Goal: Information Seeking & Learning: Learn about a topic

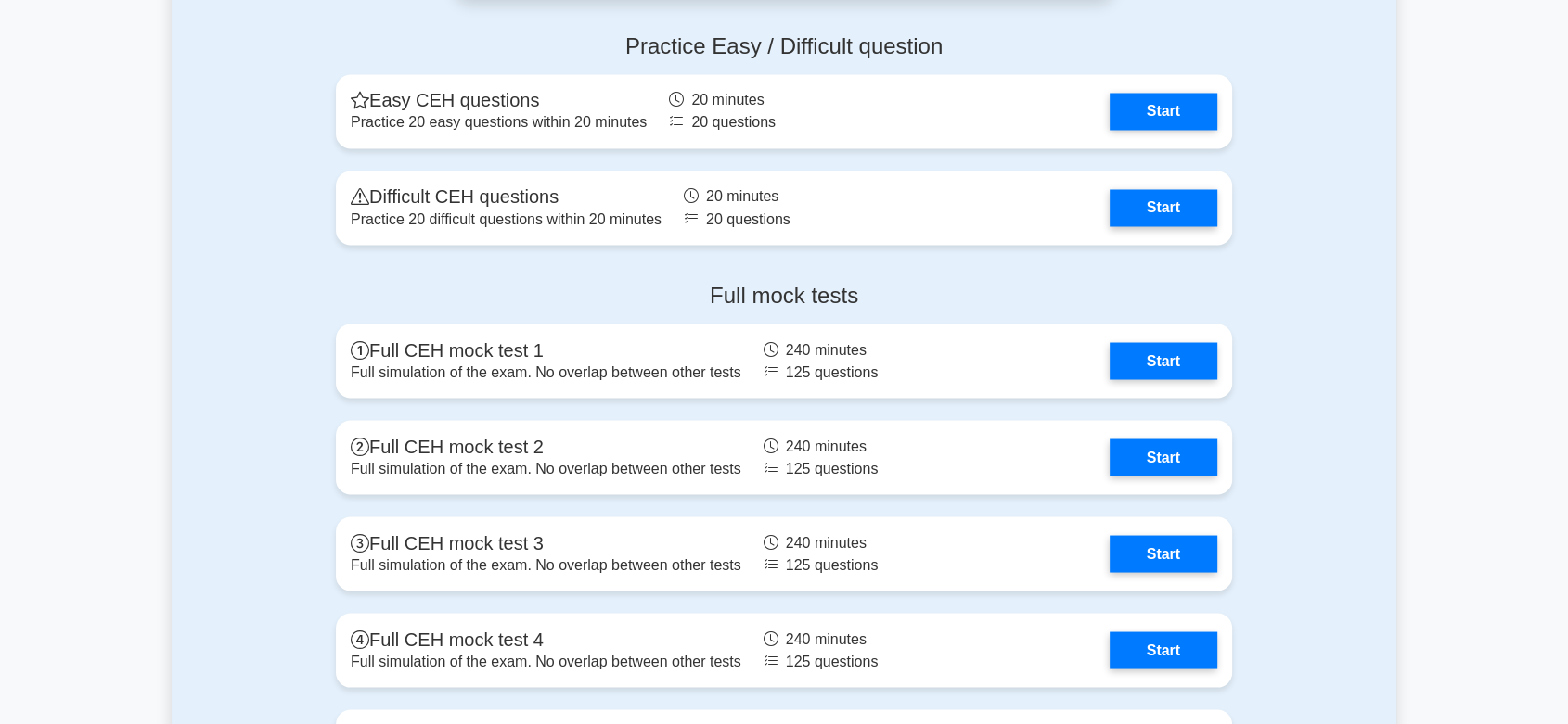
scroll to position [3320, 0]
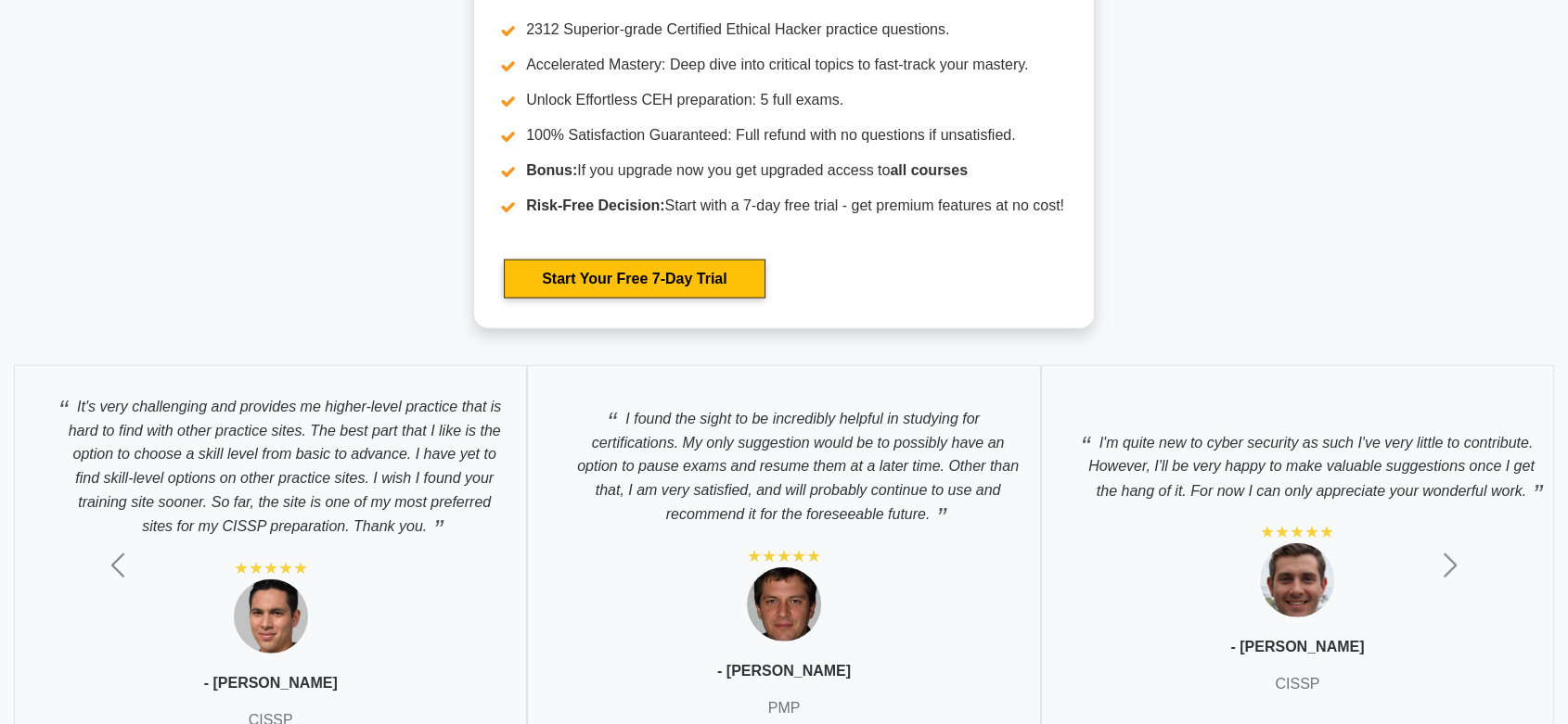
scroll to position [4546, 0]
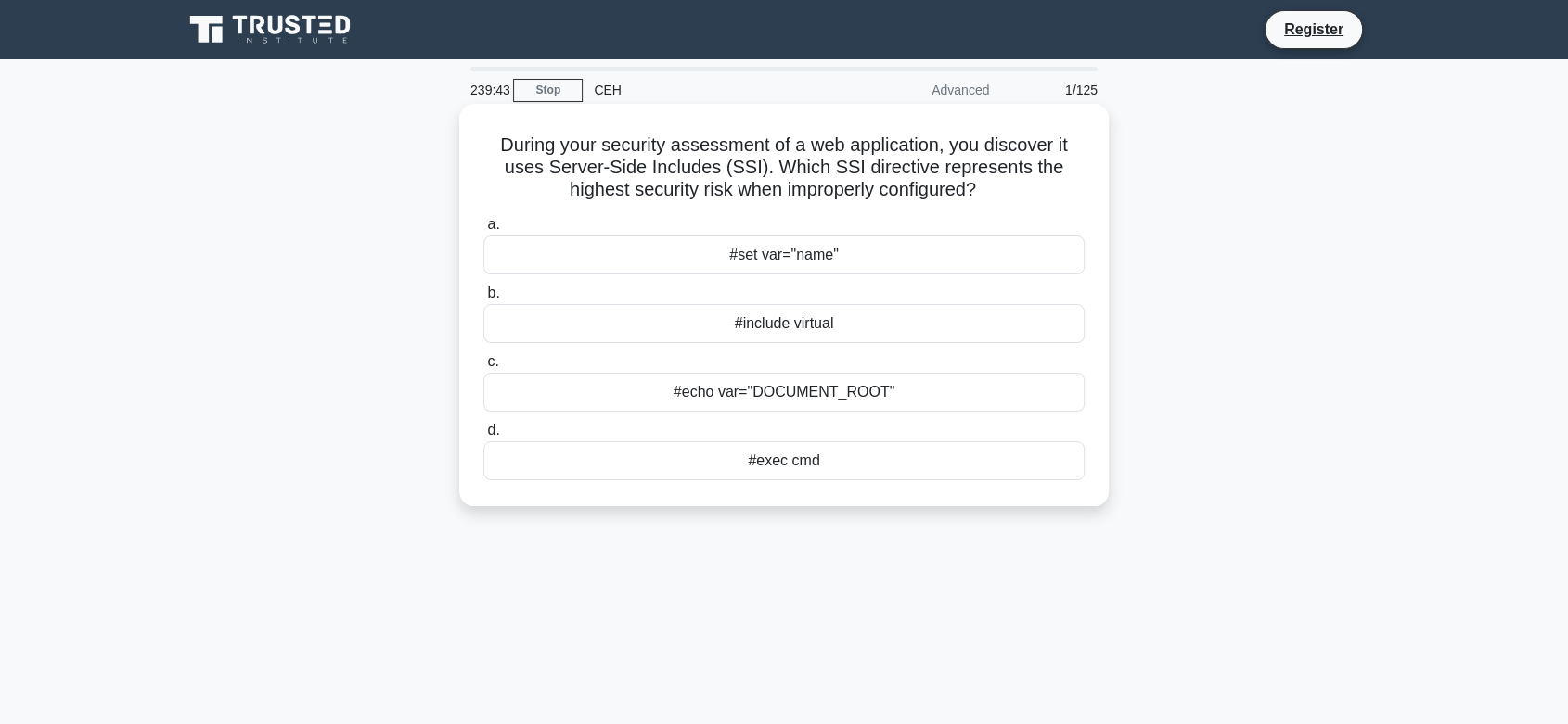
drag, startPoint x: 788, startPoint y: 458, endPoint x: 564, endPoint y: 497, distance: 227.4
click at [564, 497] on div "During your security assessment of a web application, you discover it uses Serv…" at bounding box center [784, 305] width 635 height 388
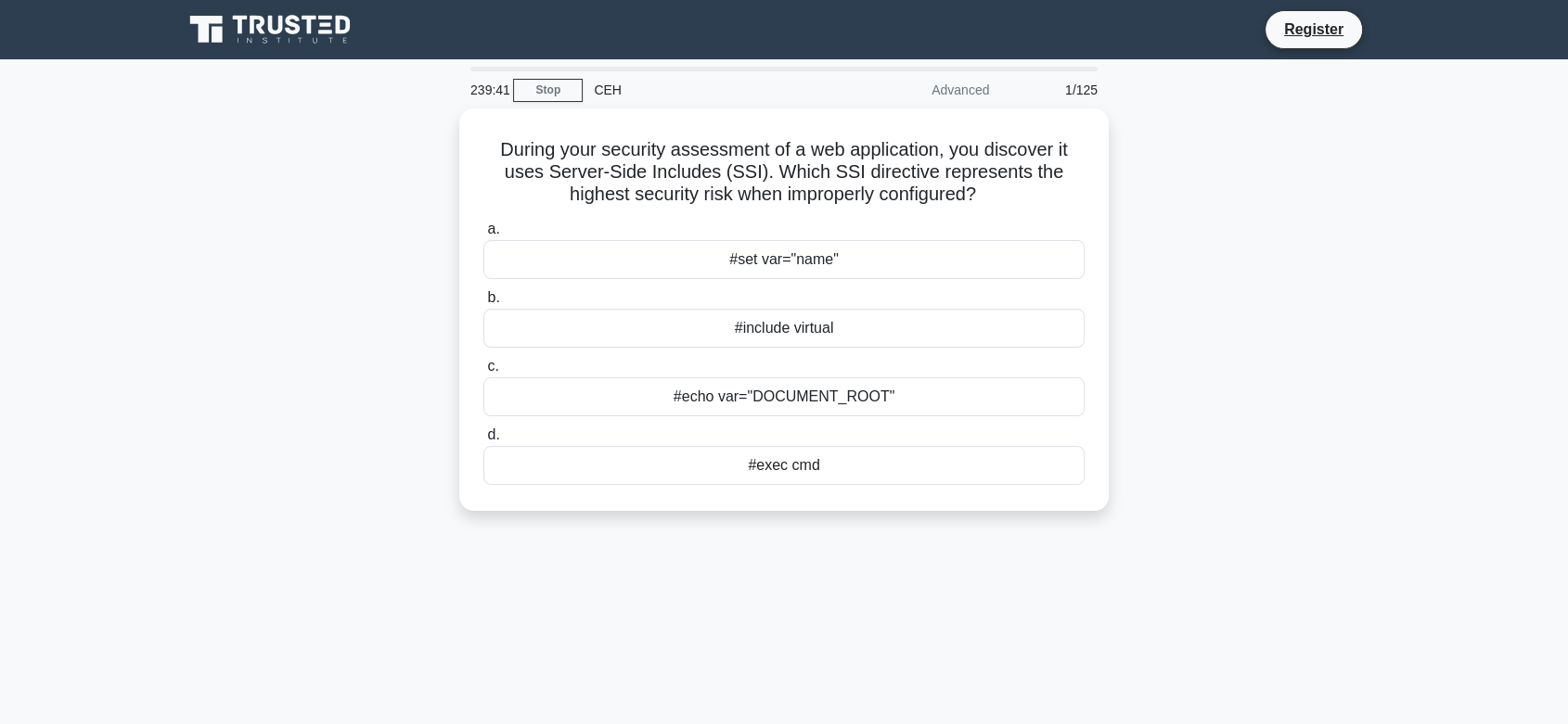
drag, startPoint x: 532, startPoint y: 457, endPoint x: 367, endPoint y: 378, distance: 182.9
click at [367, 378] on div "During your security assessment of a web application, you discover it uses Serv…" at bounding box center [783, 320] width 1225 height 425
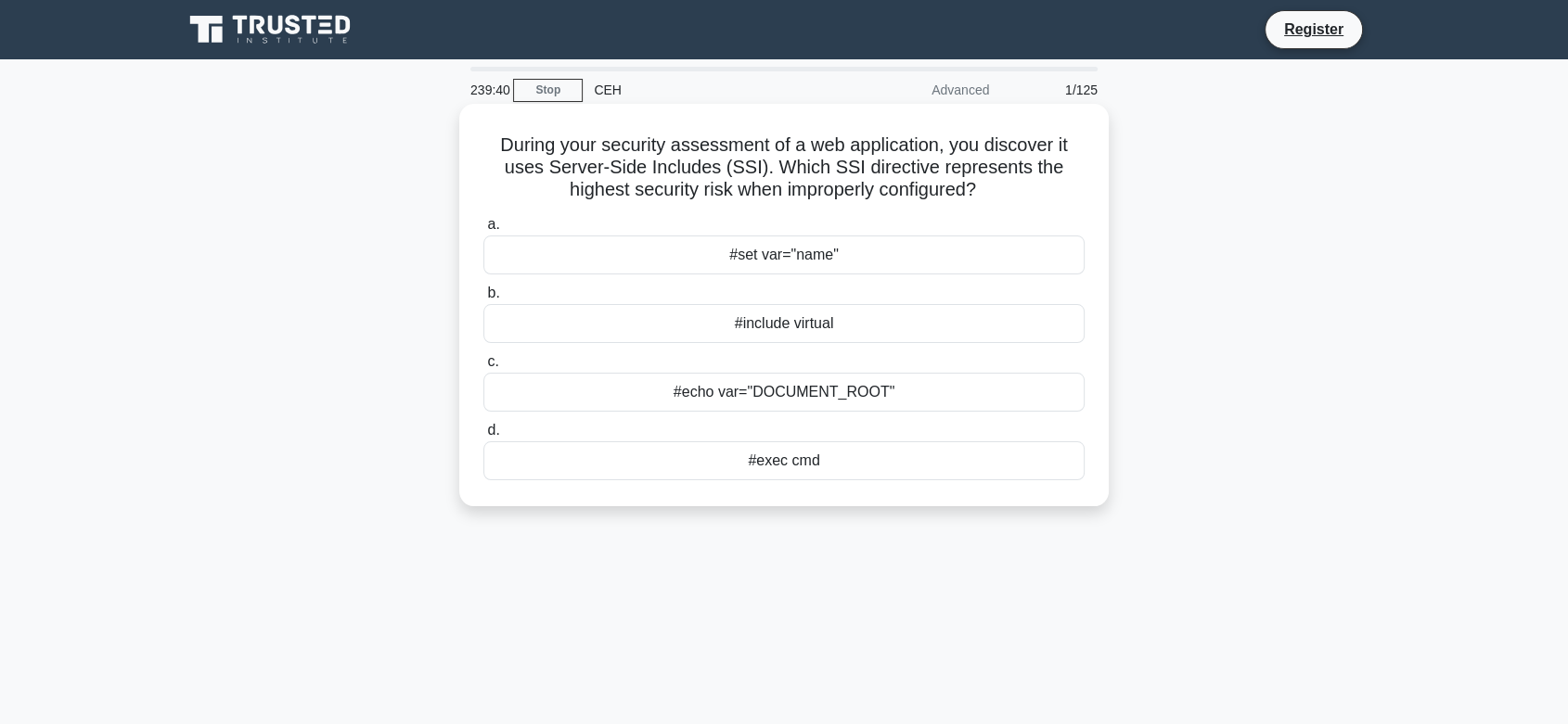
click at [827, 248] on div "#set var="name"" at bounding box center [784, 255] width 601 height 39
click at [484, 231] on input "a. #set var="name"" at bounding box center [484, 225] width 0 height 12
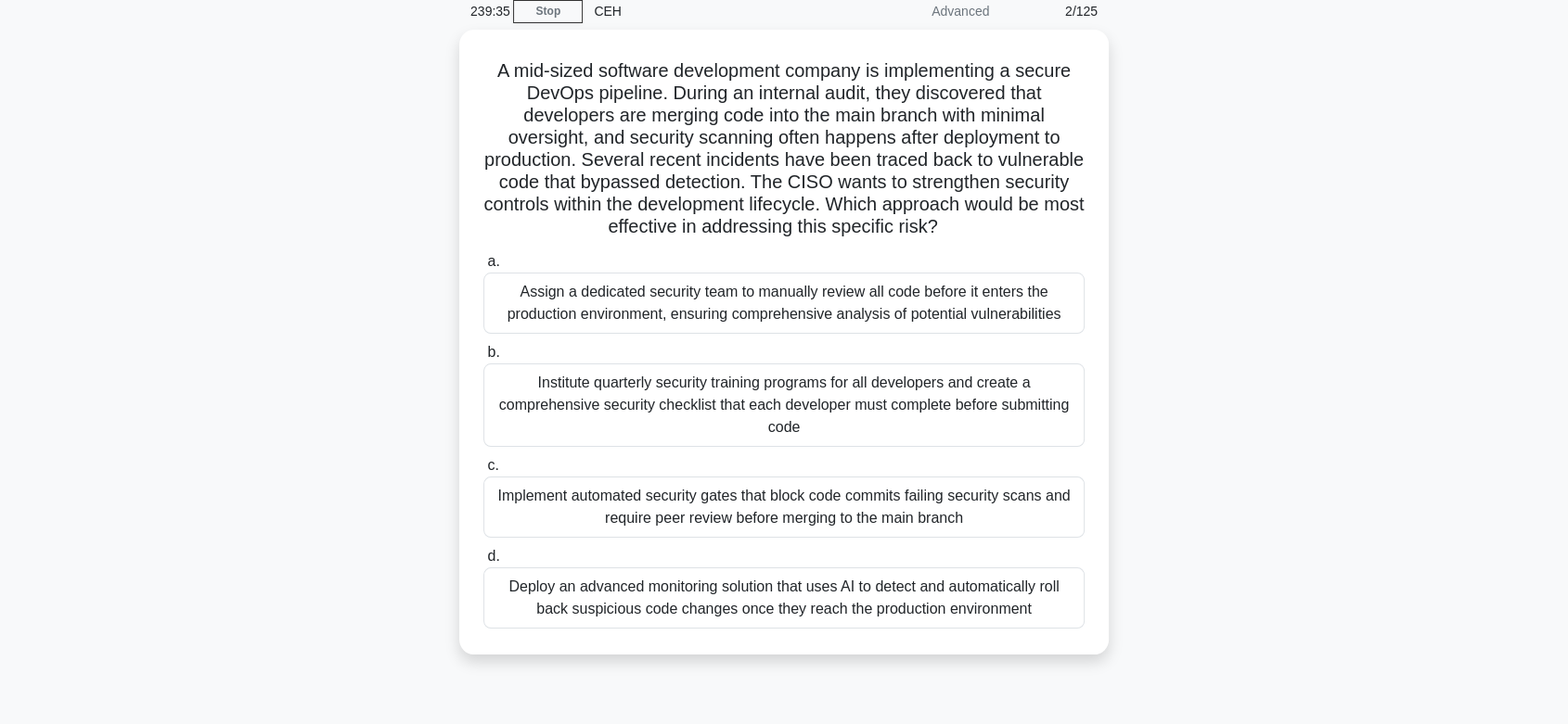
scroll to position [94, 0]
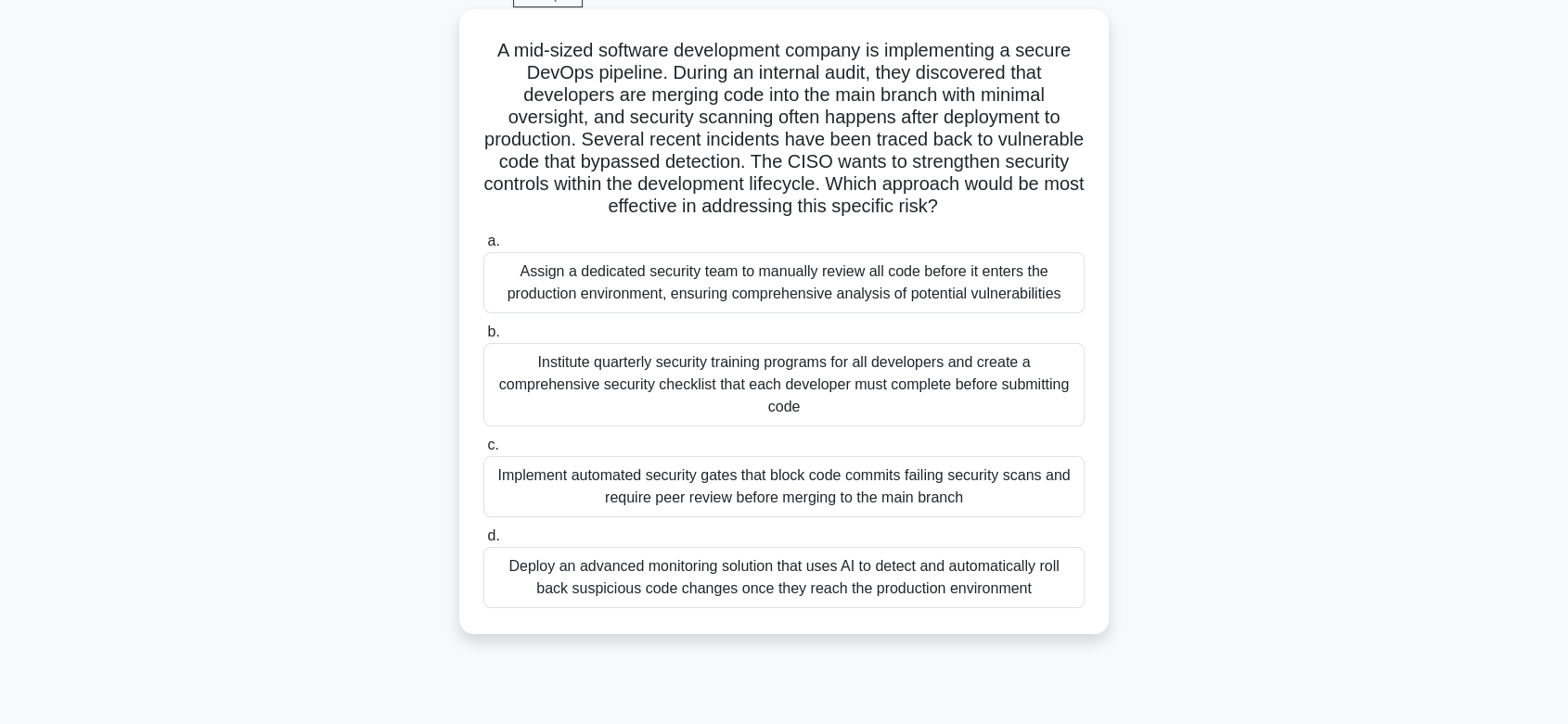
click at [805, 271] on div "Assign a dedicated security team to manually review all code before it enters t…" at bounding box center [784, 283] width 601 height 62
click at [484, 248] on input "a. Assign a dedicated security team to manually review all code before it enter…" at bounding box center [484, 242] width 0 height 12
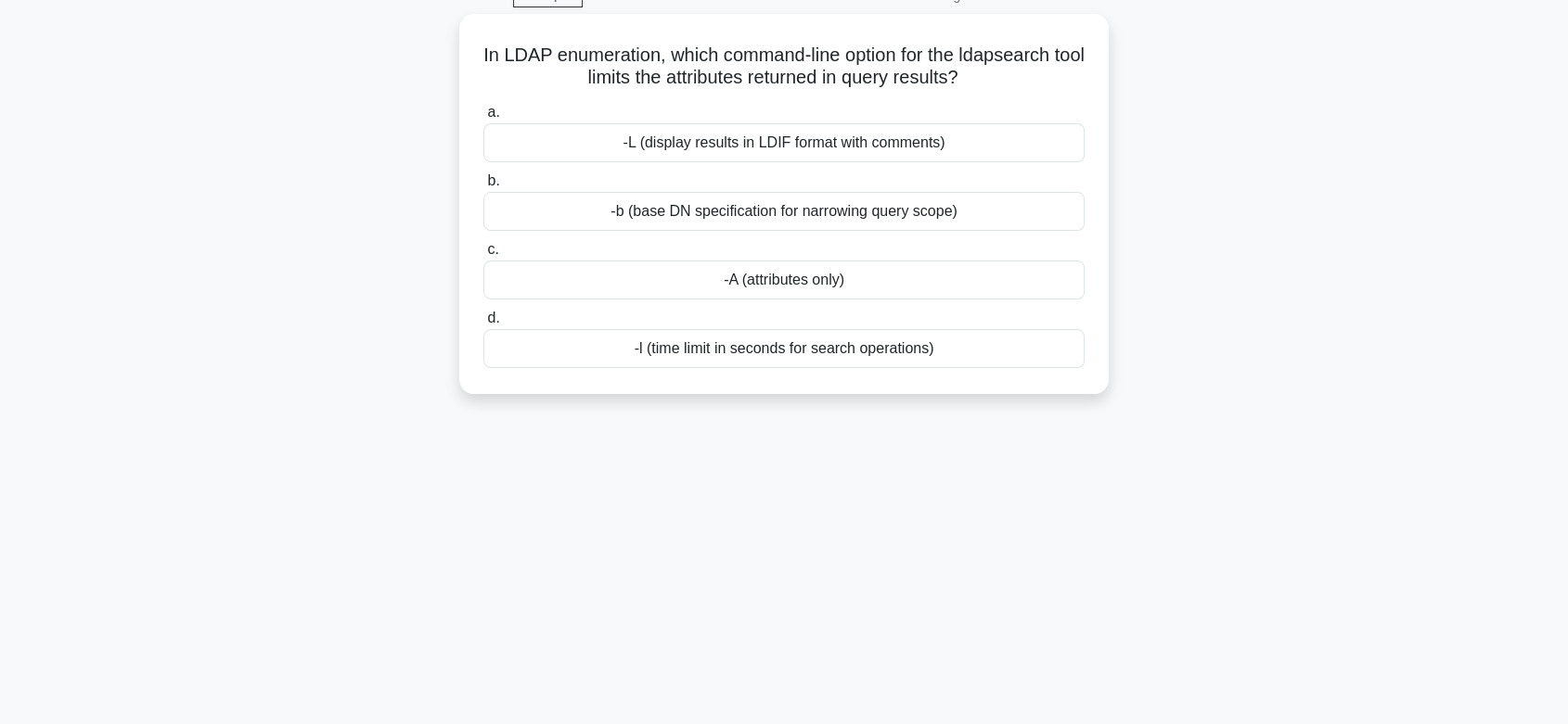
scroll to position [0, 0]
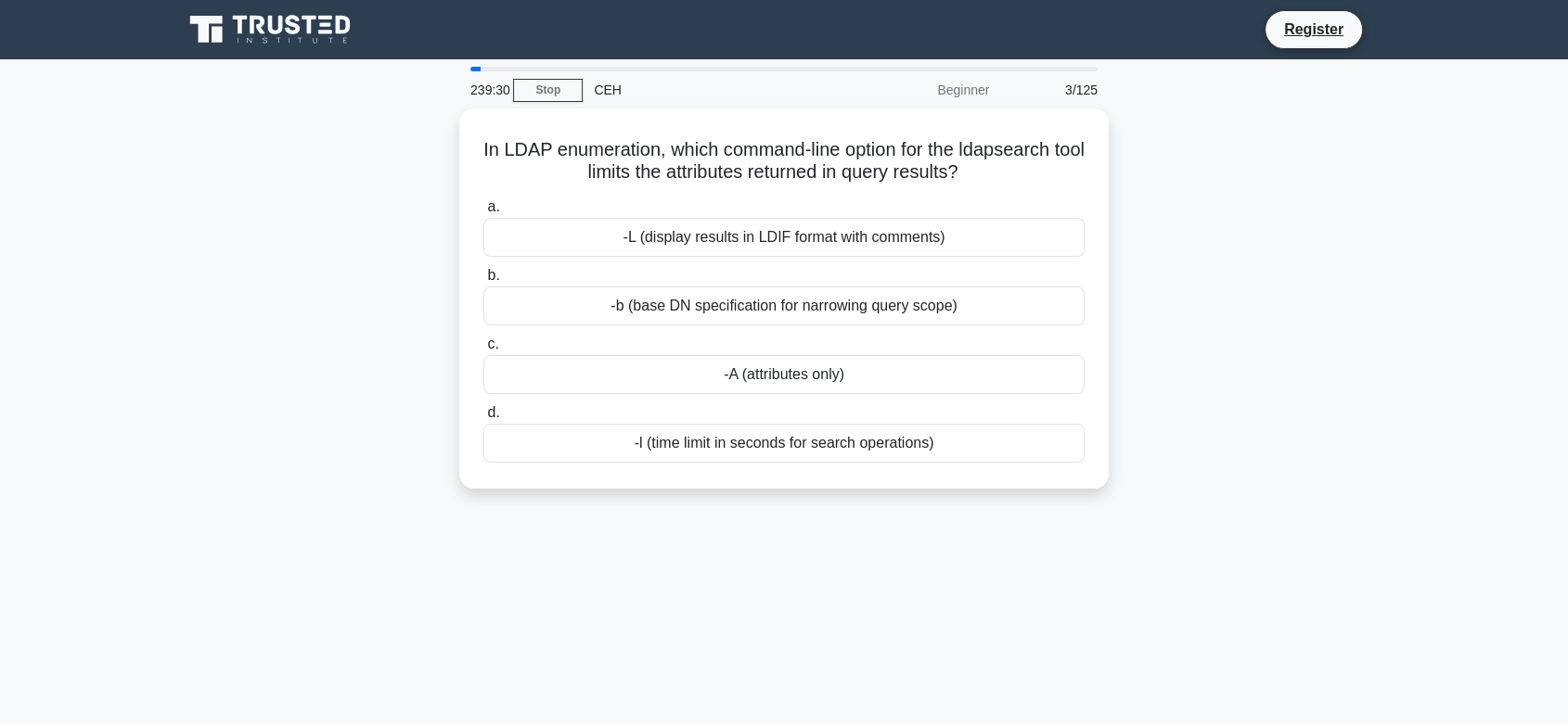
click at [959, 78] on div "Beginner" at bounding box center [918, 90] width 162 height 37
